Goal: Check status: Check status

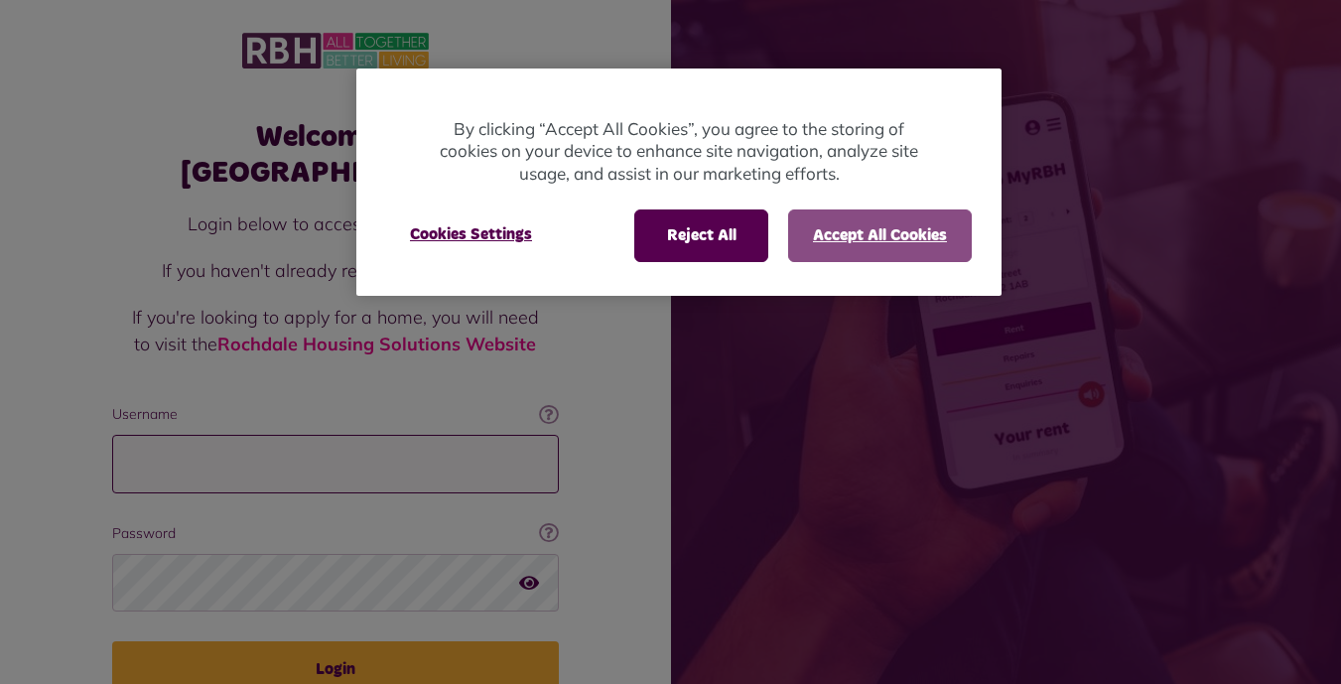
type input "**********"
click at [867, 240] on button "Accept All Cookies" at bounding box center [880, 235] width 184 height 52
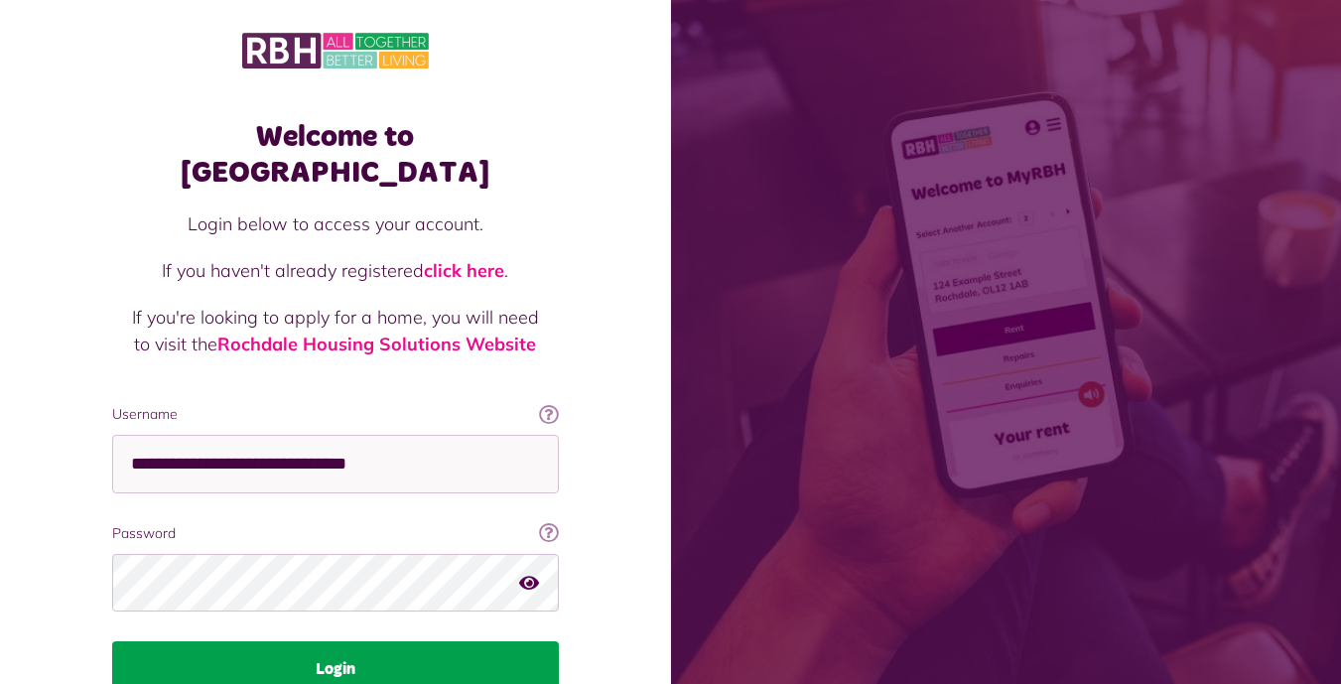
click at [448, 641] on button "Login" at bounding box center [335, 669] width 447 height 56
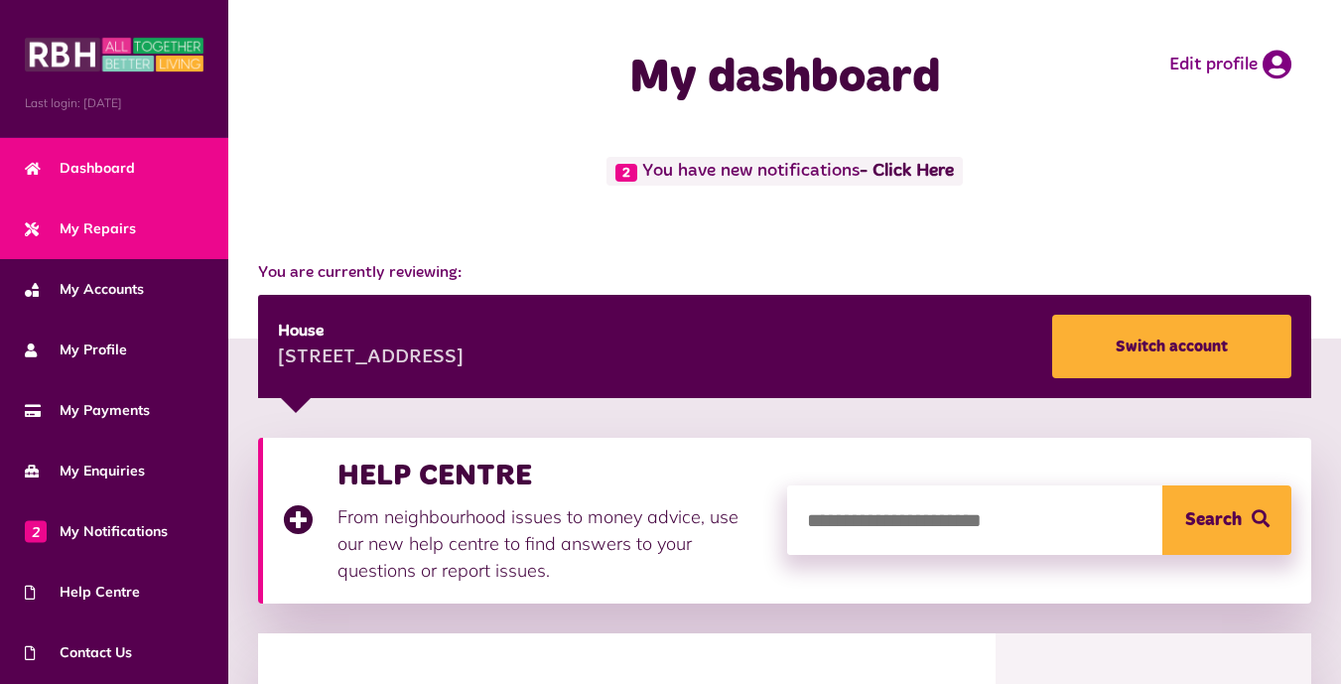
click at [164, 228] on link "My Repairs" at bounding box center [114, 228] width 228 height 61
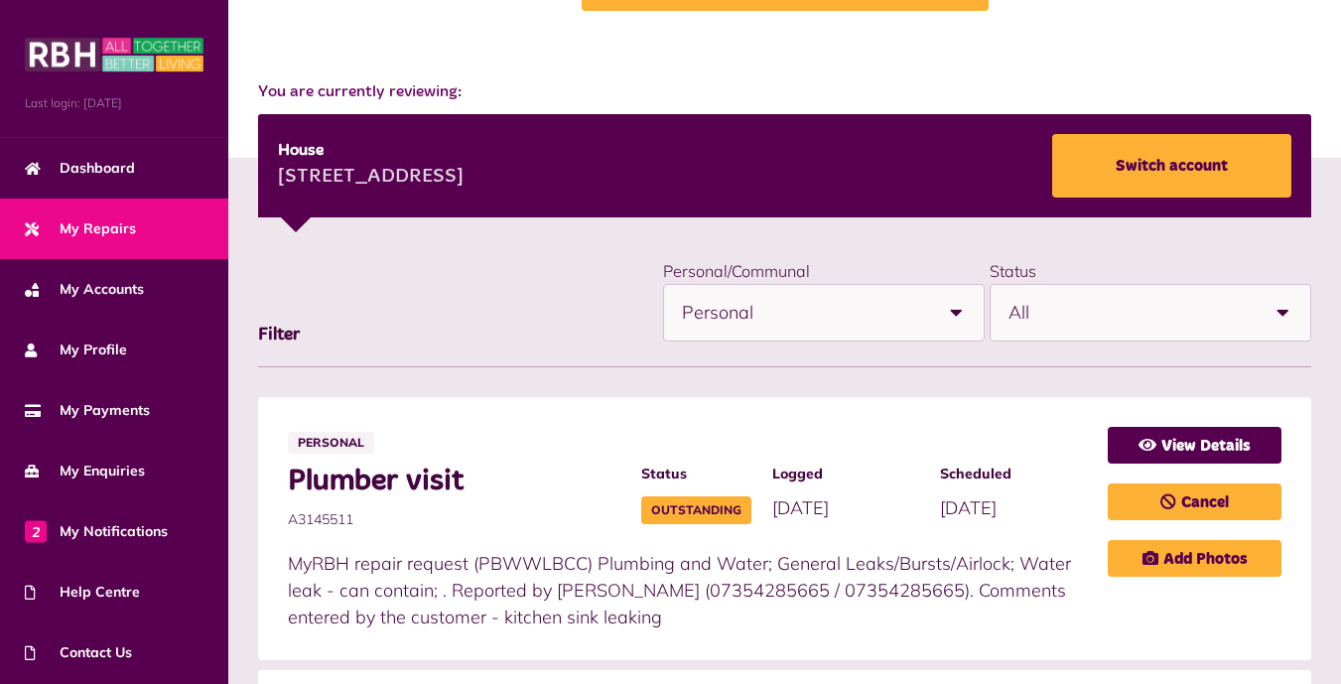
scroll to position [198, 0]
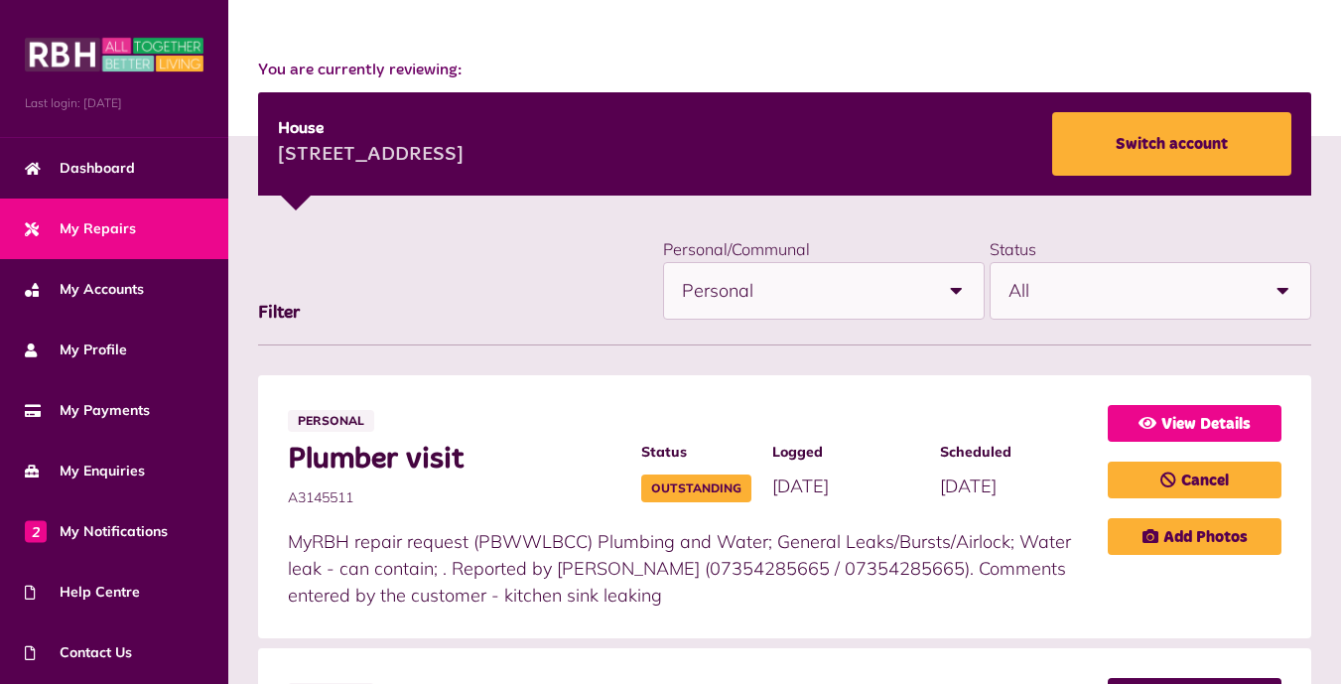
click at [1175, 418] on link "View Details" at bounding box center [1195, 423] width 174 height 37
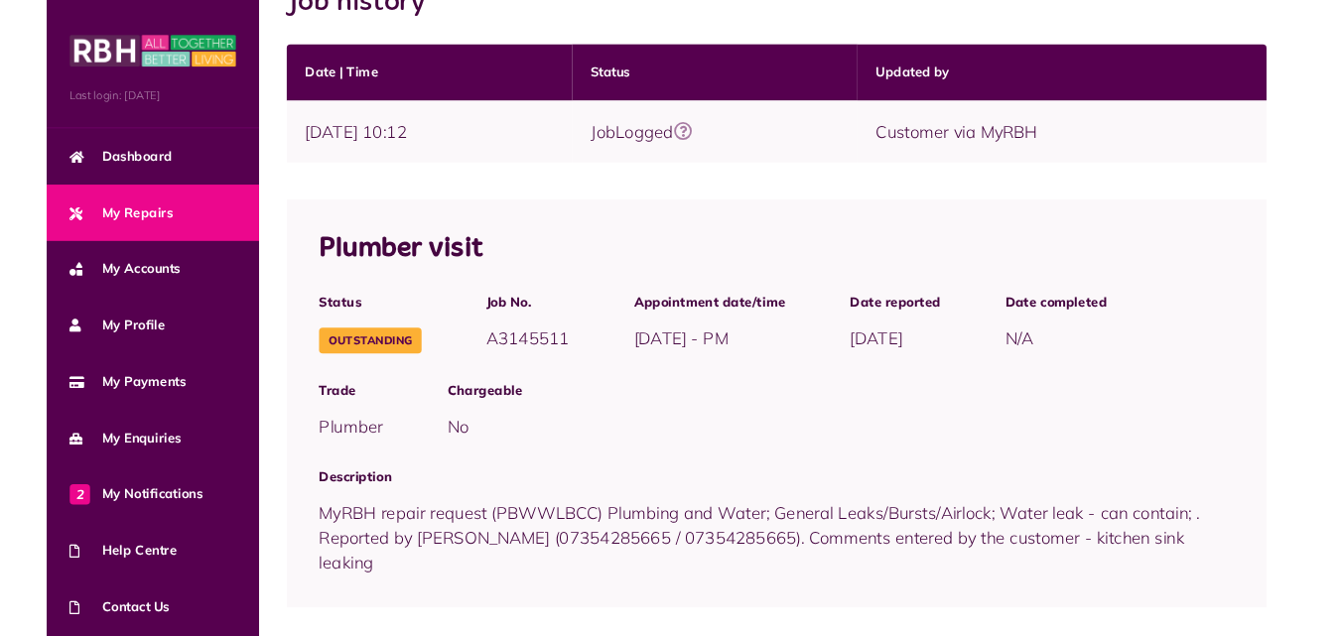
scroll to position [364, 0]
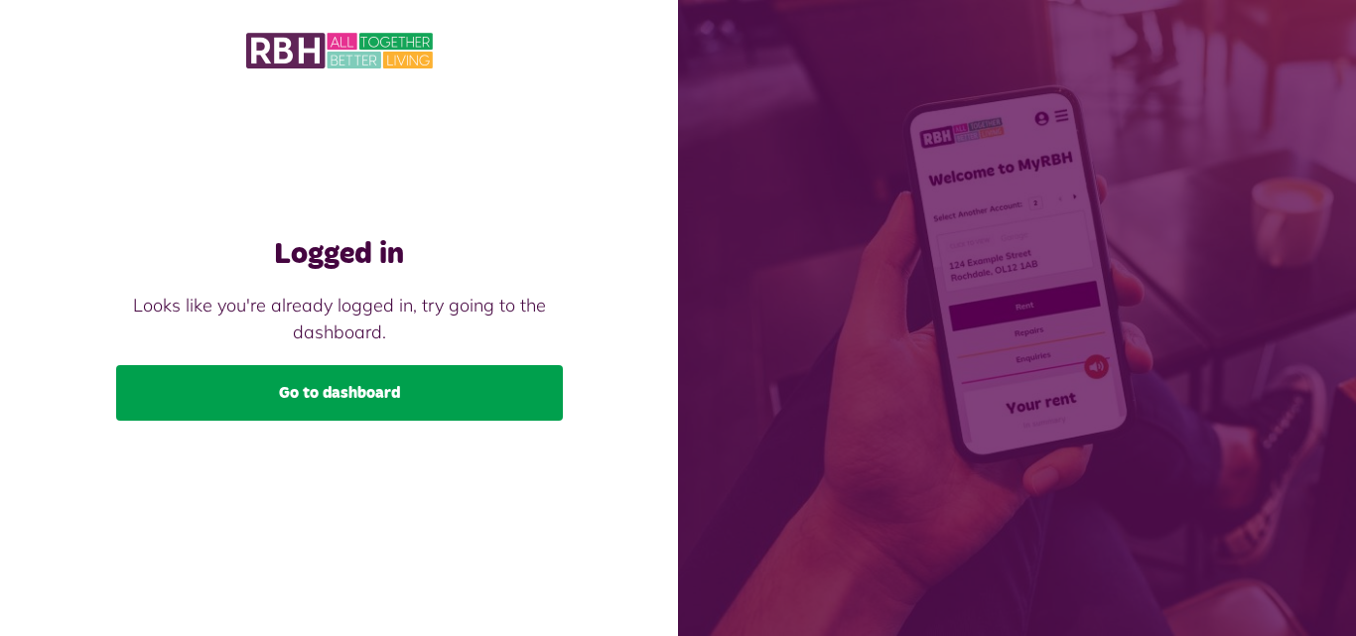
click at [282, 419] on link "Go to dashboard" at bounding box center [339, 393] width 447 height 56
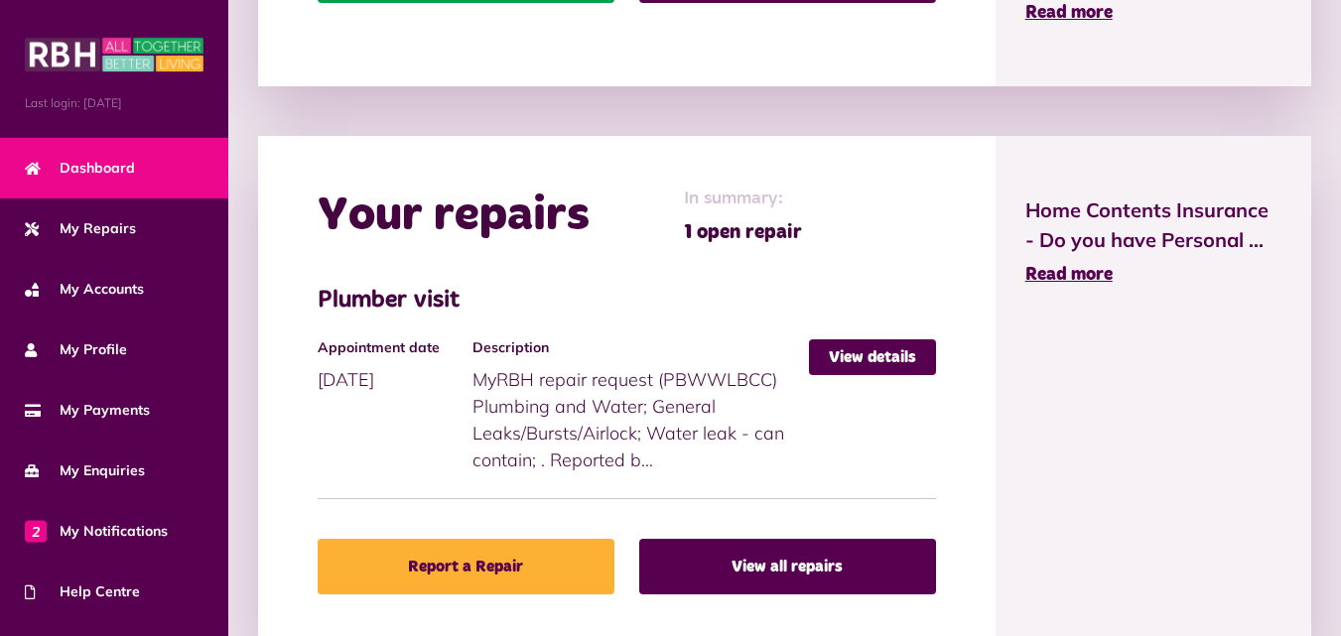
scroll to position [1079, 0]
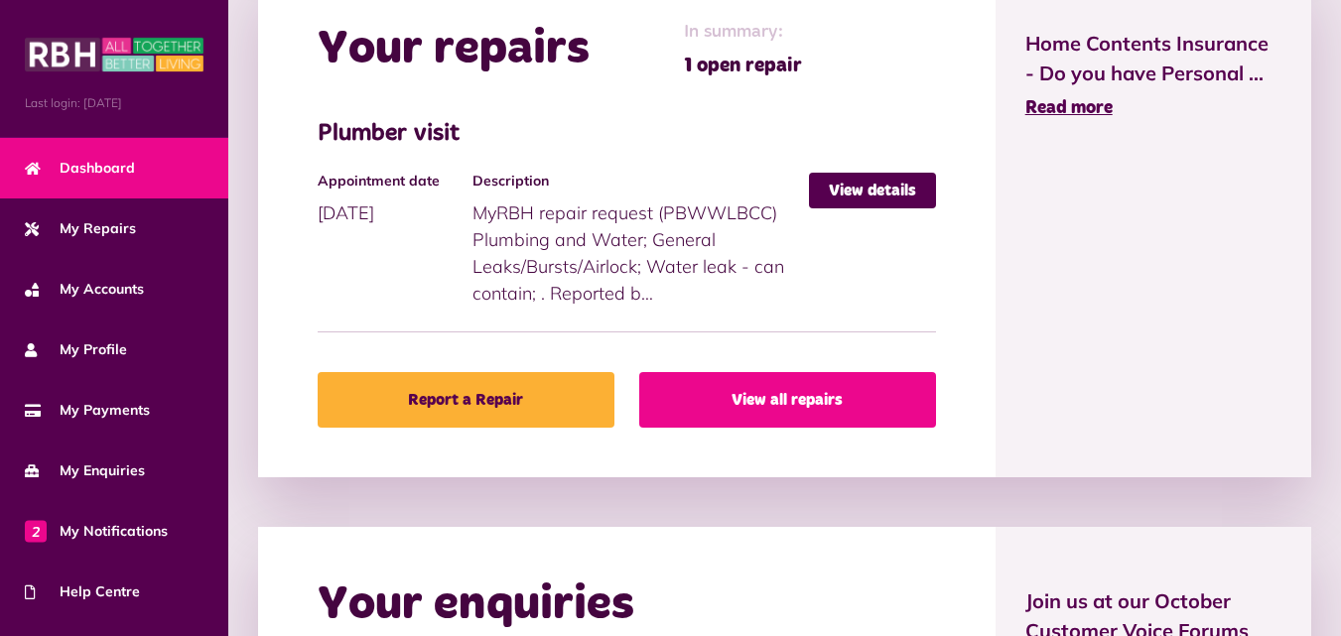
click at [764, 381] on link "View all repairs" at bounding box center [787, 400] width 297 height 56
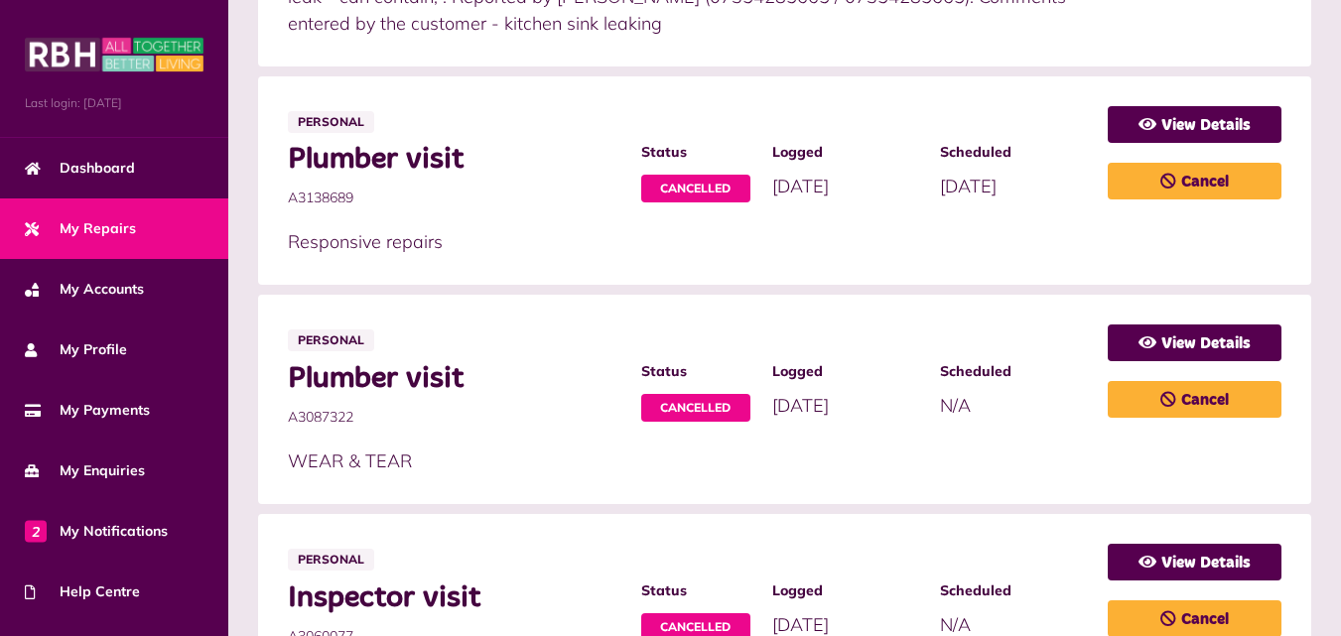
scroll to position [860, 0]
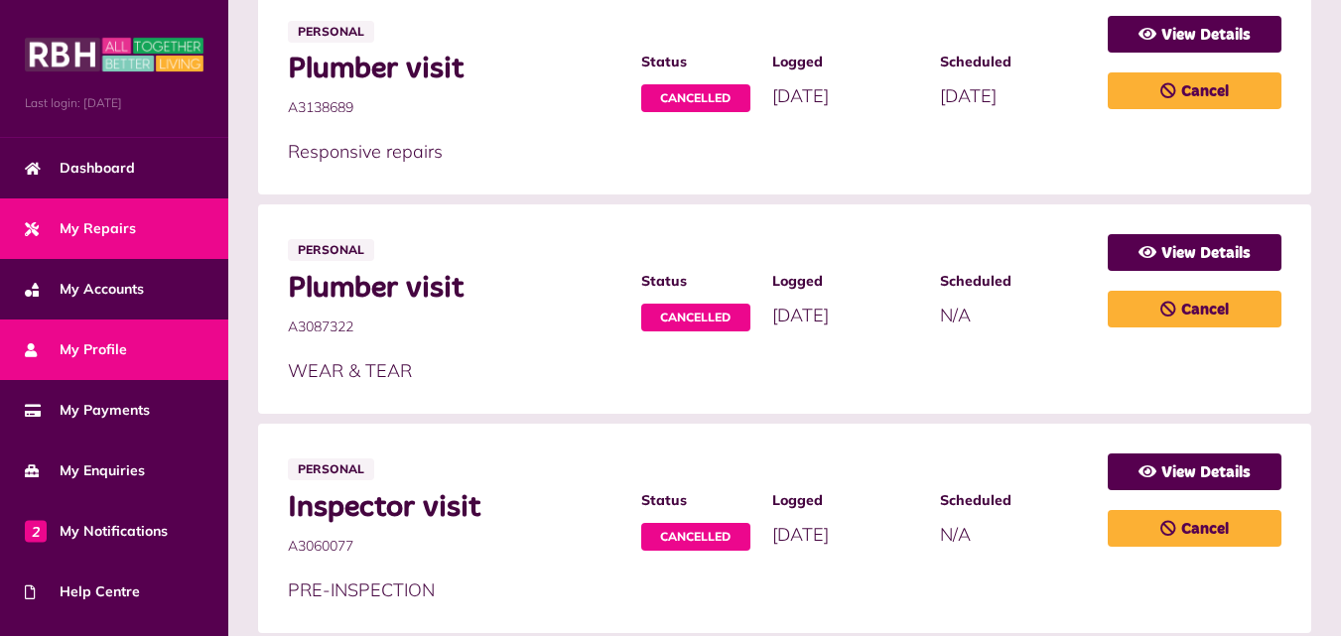
click at [127, 357] on link "My Profile" at bounding box center [114, 350] width 228 height 61
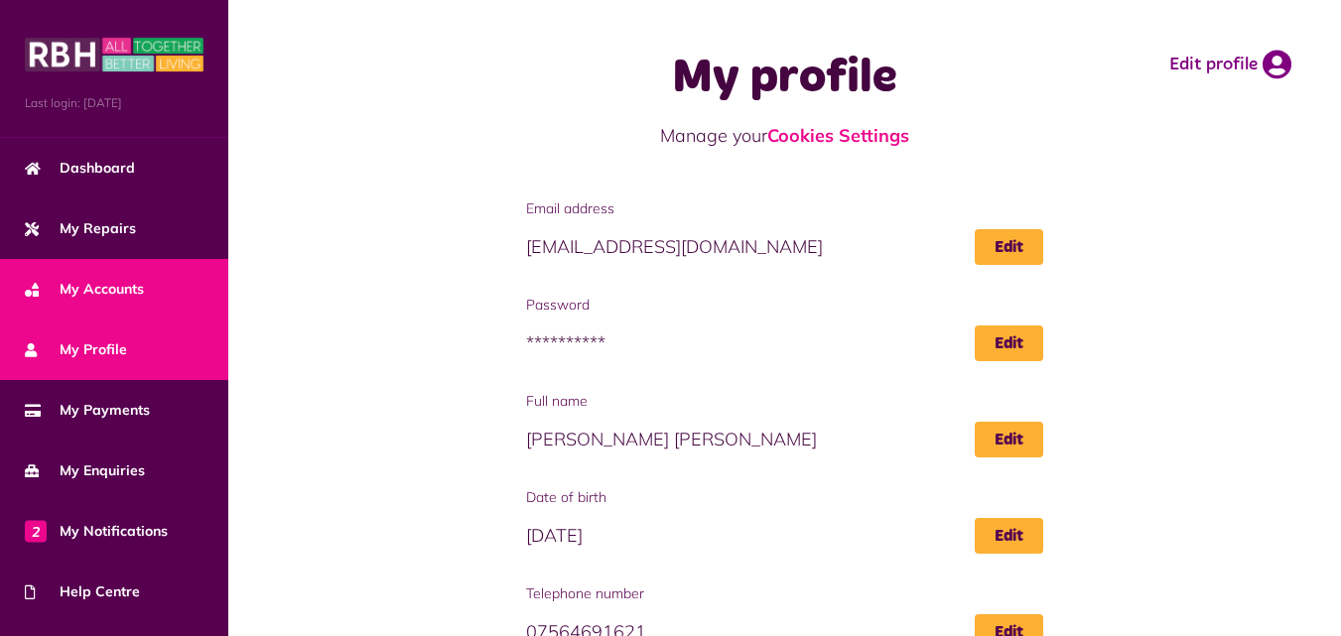
drag, startPoint x: 0, startPoint y: 0, endPoint x: 154, endPoint y: 303, distance: 339.5
click at [154, 303] on link "My Accounts" at bounding box center [114, 289] width 228 height 61
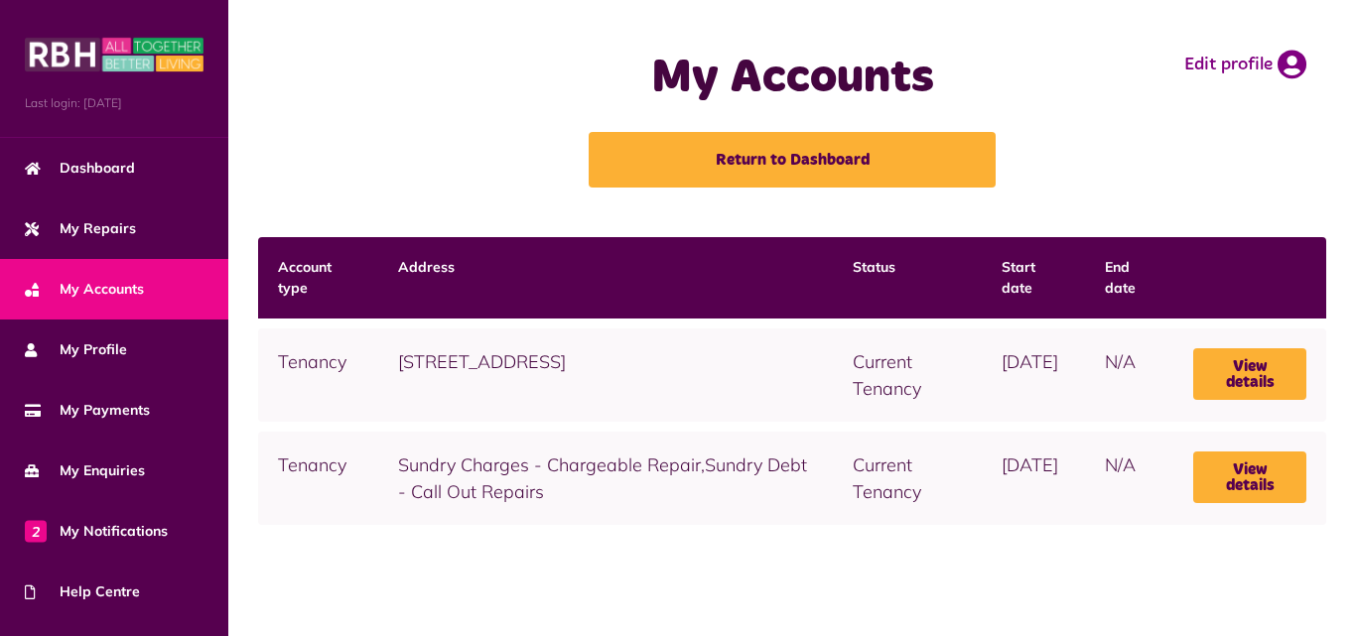
click at [149, 339] on link "My Profile" at bounding box center [114, 350] width 228 height 61
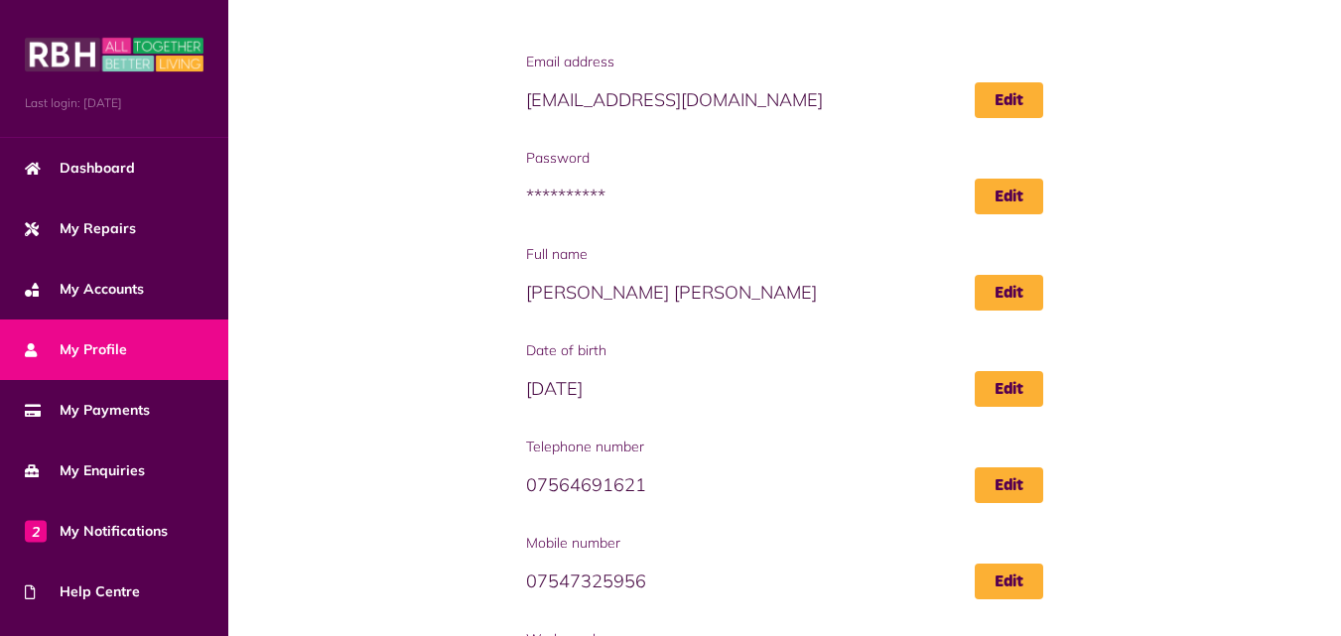
scroll to position [152, 0]
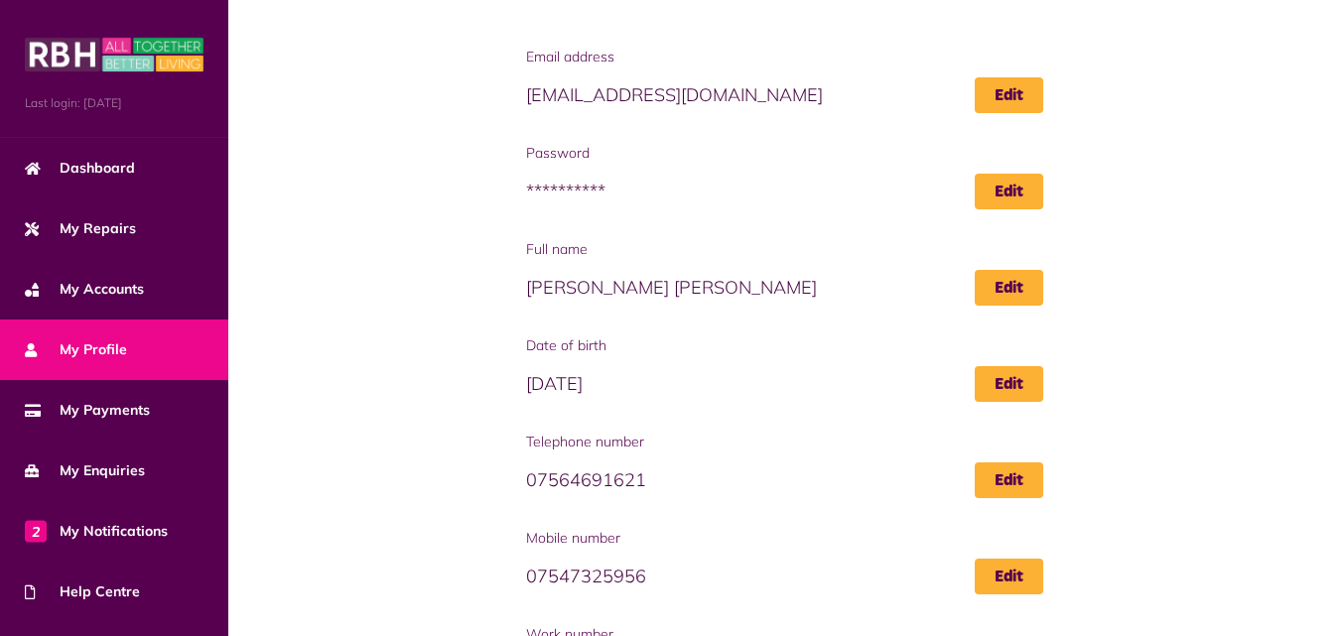
click at [271, 478] on div "**********" at bounding box center [784, 411] width 1073 height 729
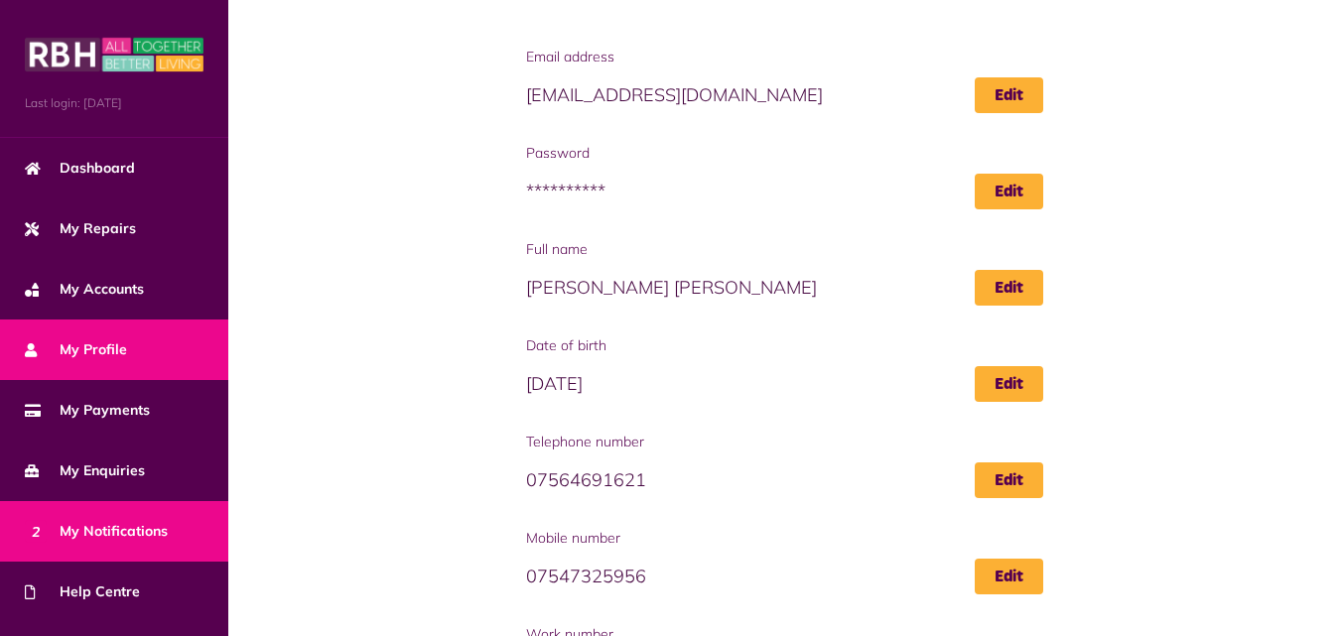
click at [123, 512] on link "2 My Notifications" at bounding box center [114, 531] width 228 height 61
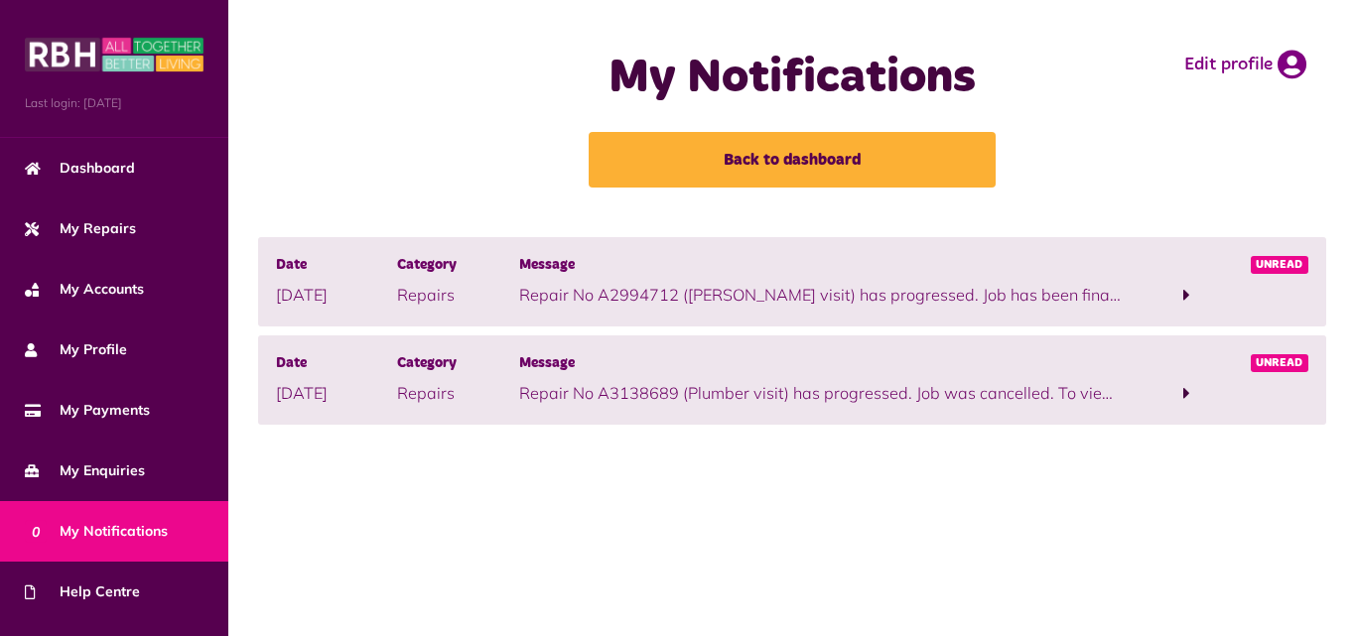
click at [1167, 273] on div at bounding box center [1185, 282] width 121 height 54
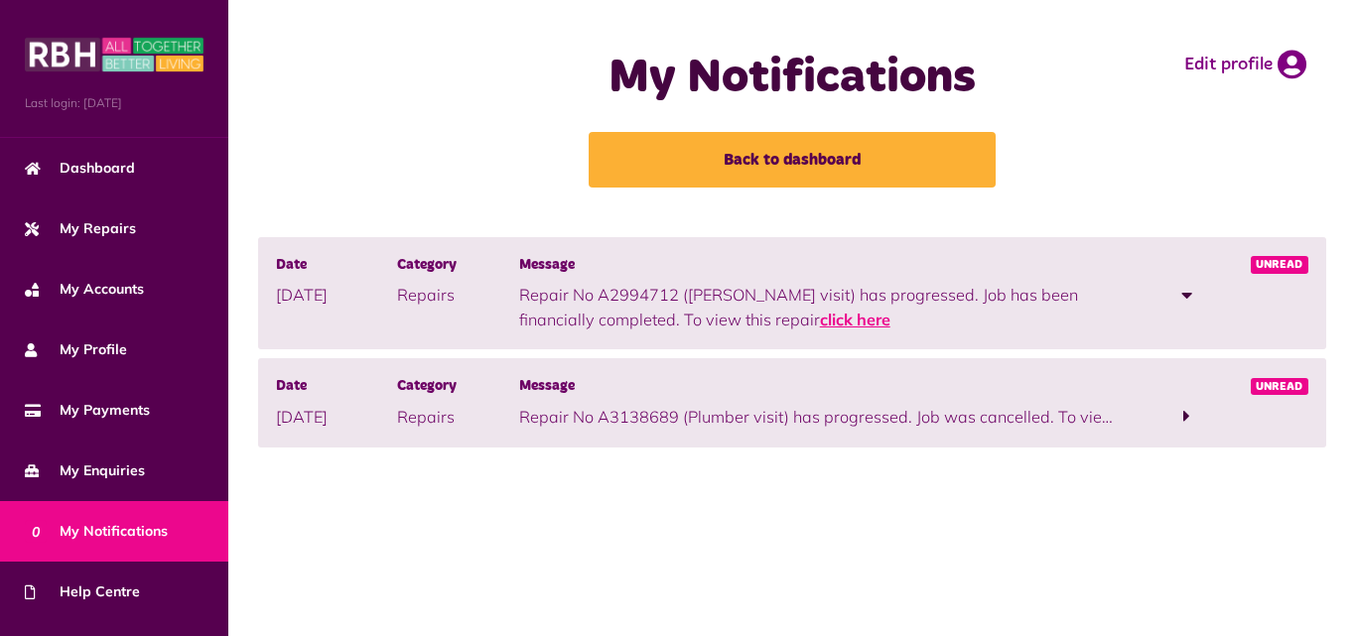
click at [820, 318] on link "click here" at bounding box center [855, 320] width 70 height 20
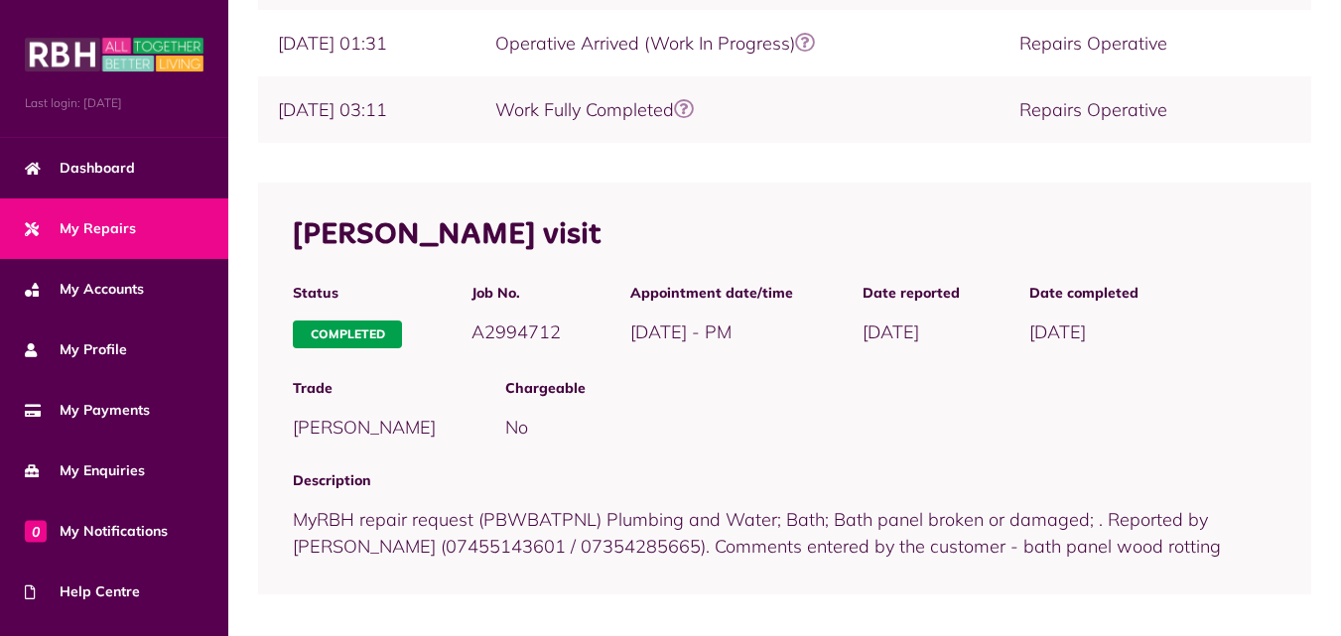
scroll to position [673, 0]
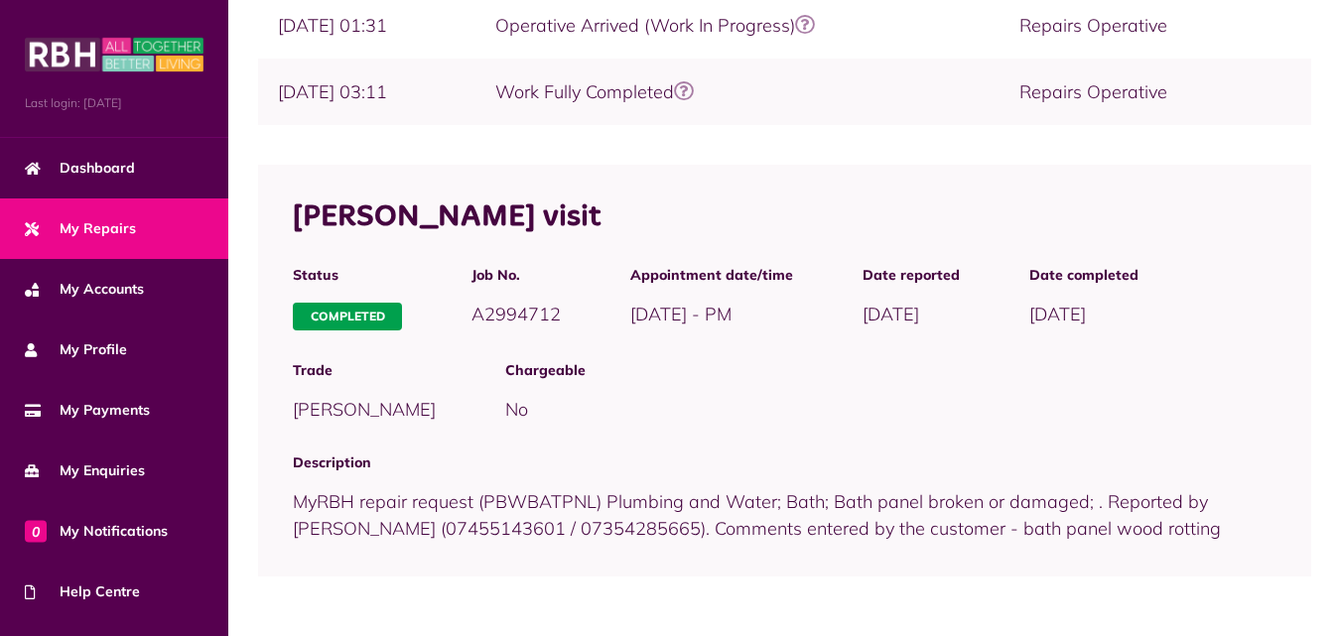
click at [698, 485] on div "Description MyRBH repair request (PBWBATPNL) Plumbing and Water; Bath; Bath pan…" at bounding box center [784, 497] width 1053 height 119
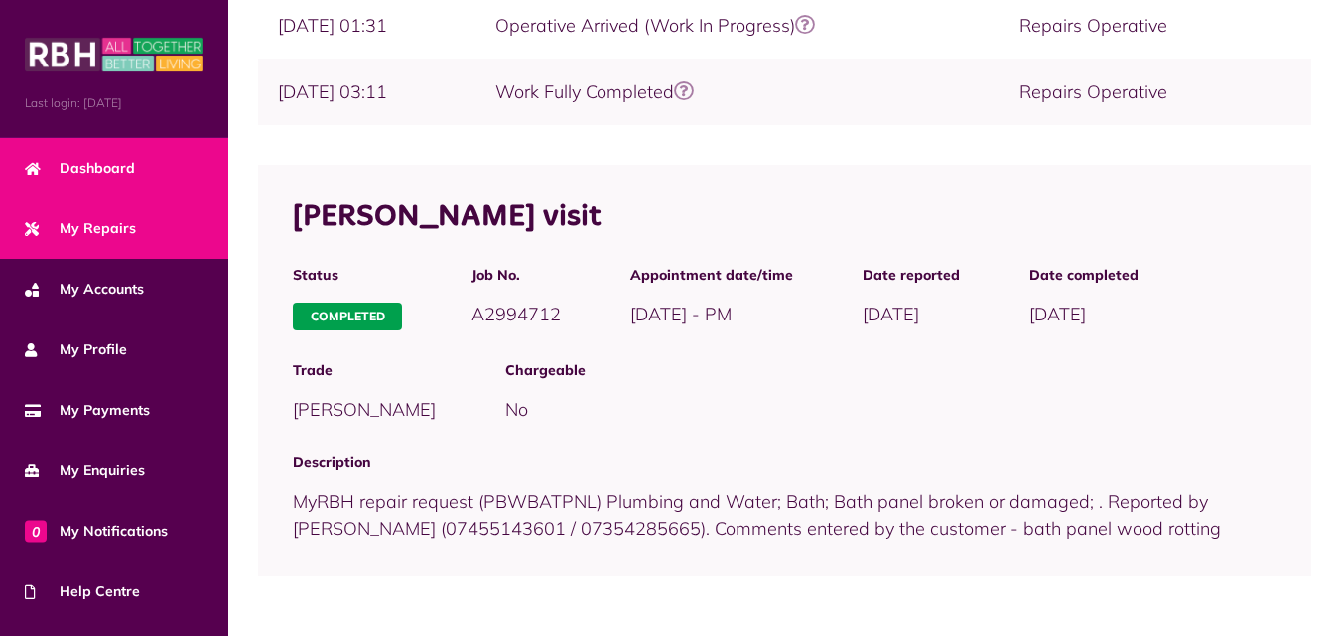
click at [102, 163] on span "Dashboard" at bounding box center [80, 168] width 110 height 21
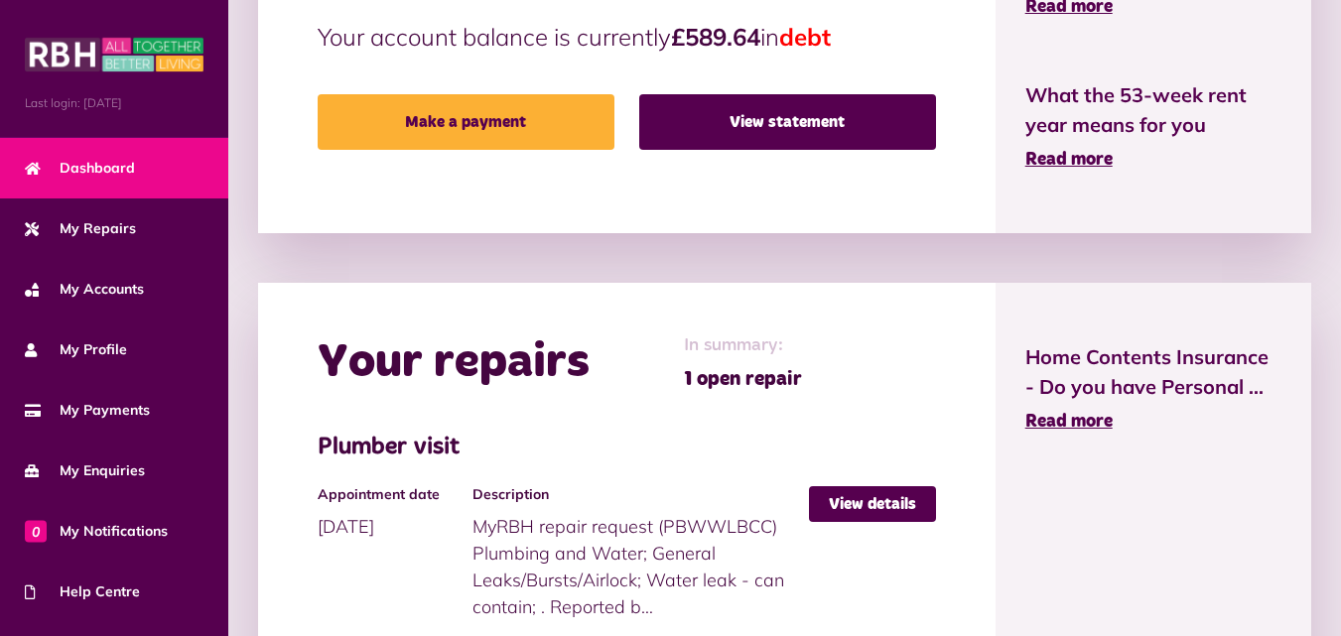
scroll to position [761, 0]
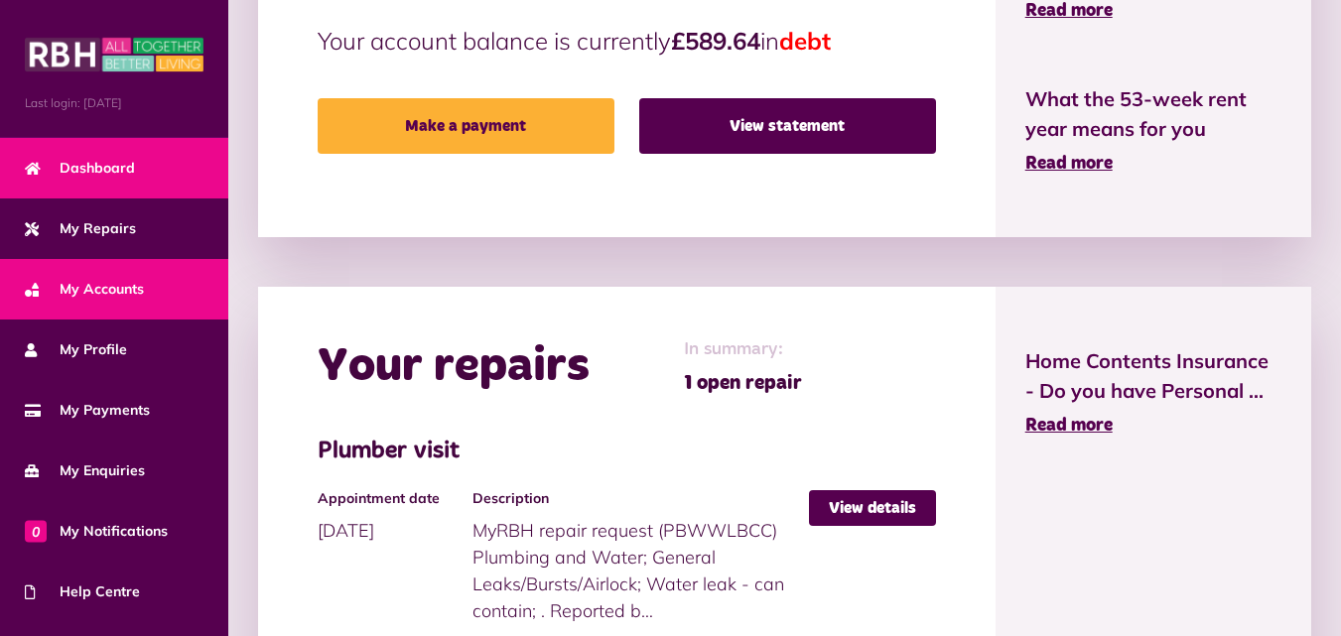
click at [88, 280] on span "My Accounts" at bounding box center [84, 289] width 119 height 21
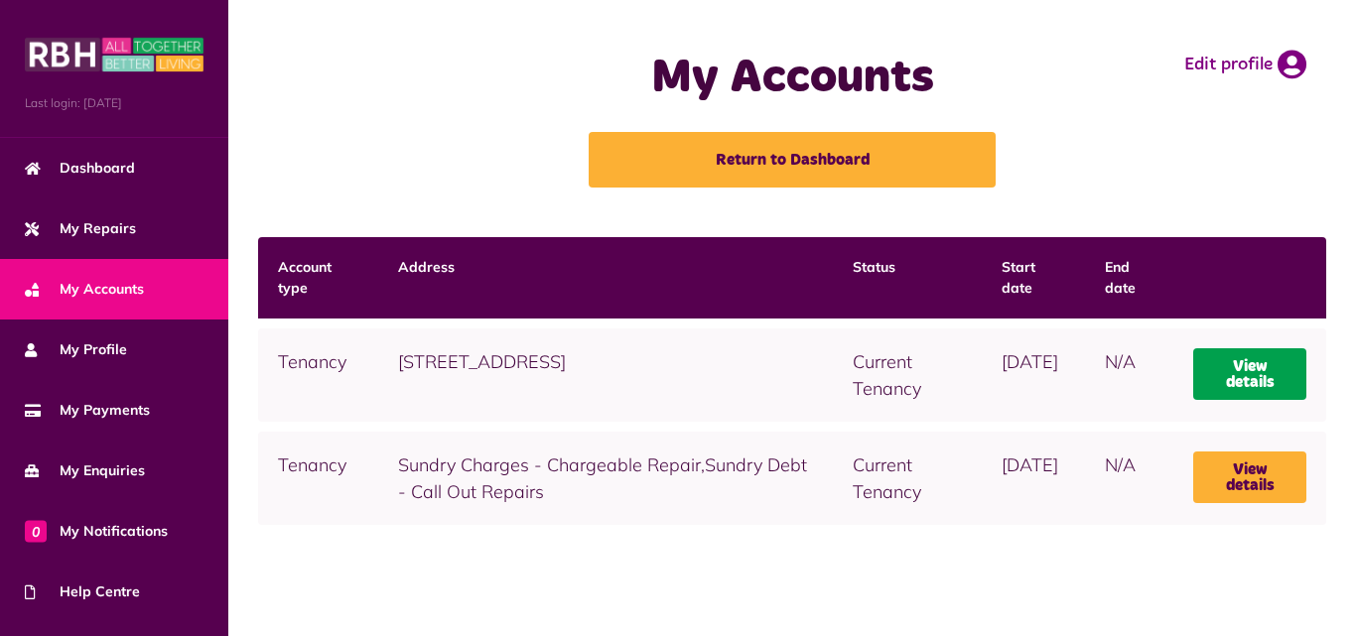
click at [1274, 376] on link "View details" at bounding box center [1249, 374] width 113 height 52
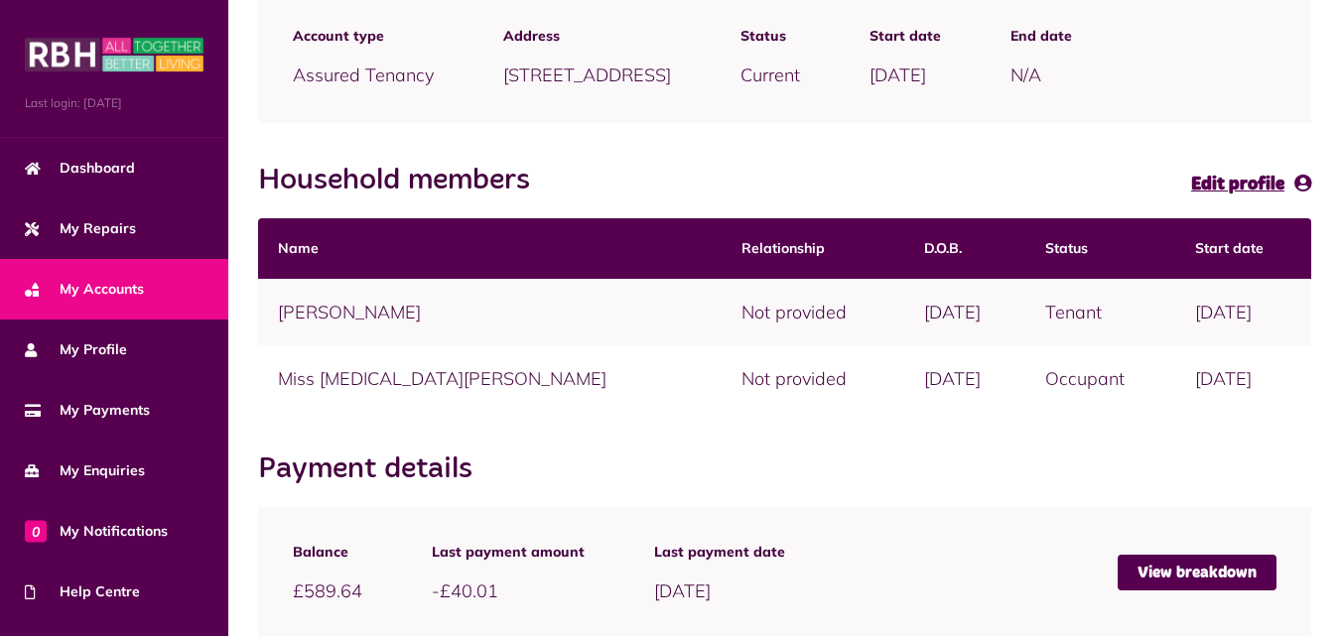
scroll to position [284, 0]
